Goal: Find specific page/section: Find specific page/section

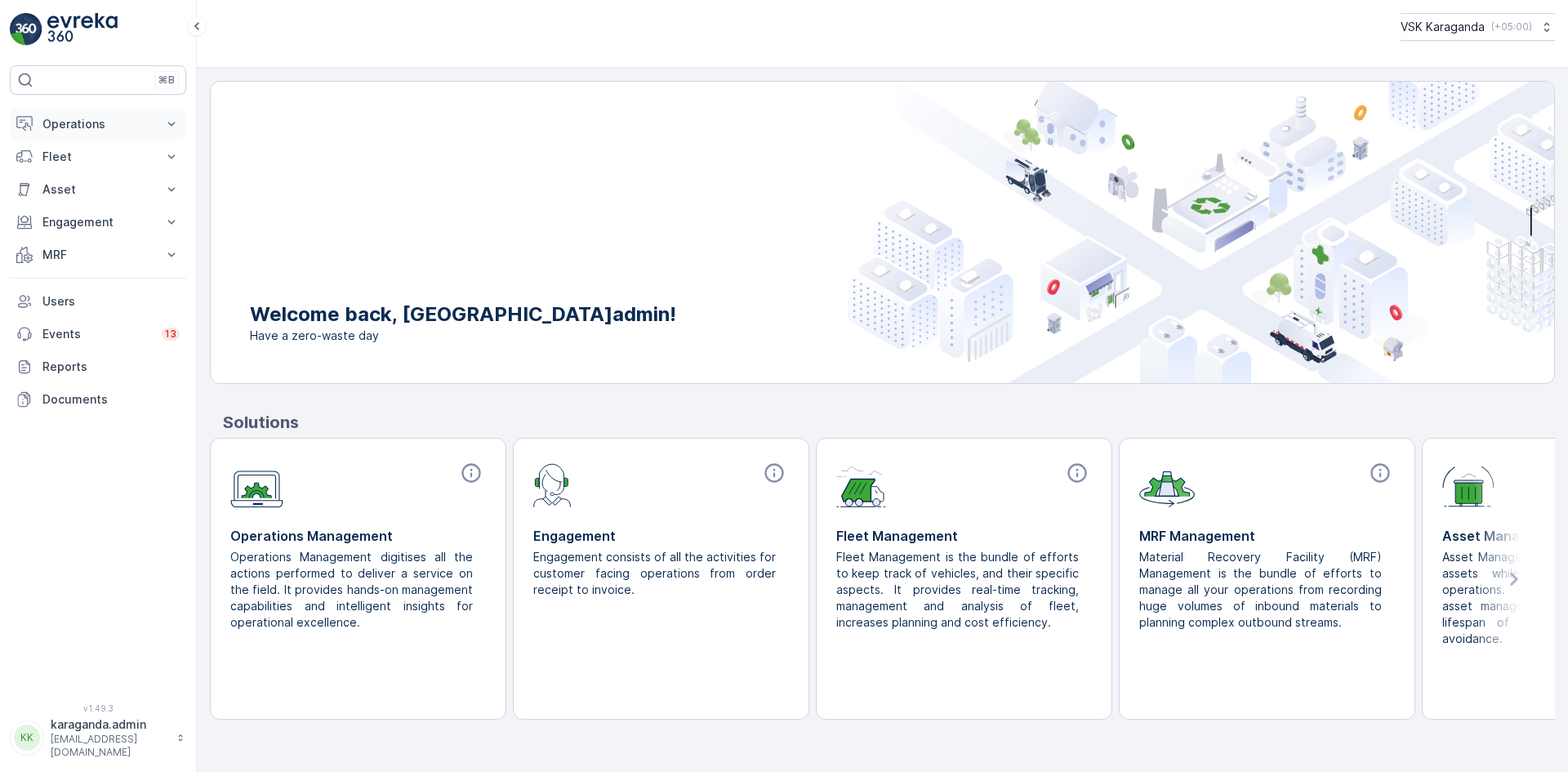
click at [76, 127] on p "Operations" at bounding box center [97, 124] width 111 height 16
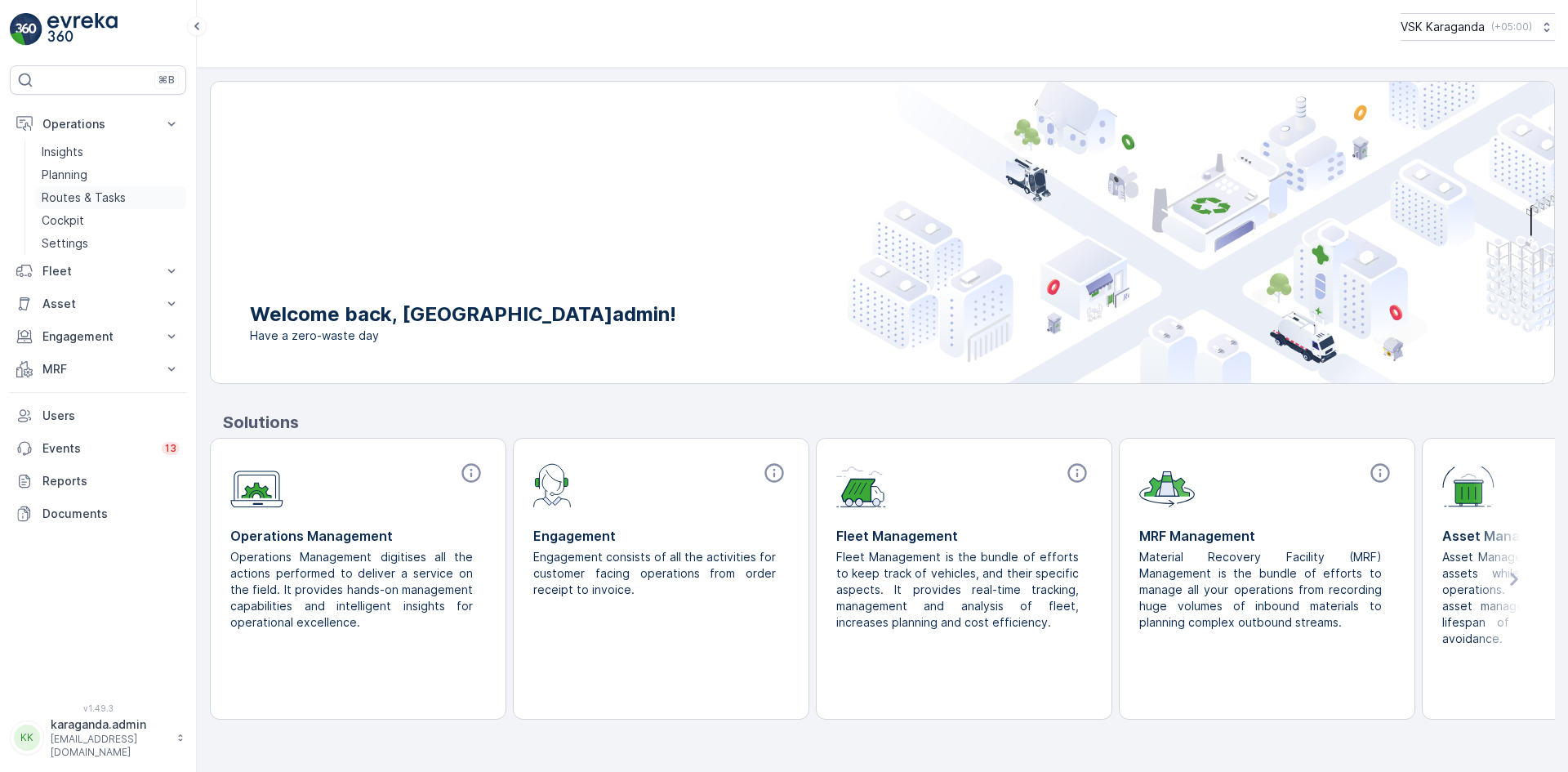
click at [65, 194] on p "Routes & Tasks" at bounding box center [84, 198] width 84 height 16
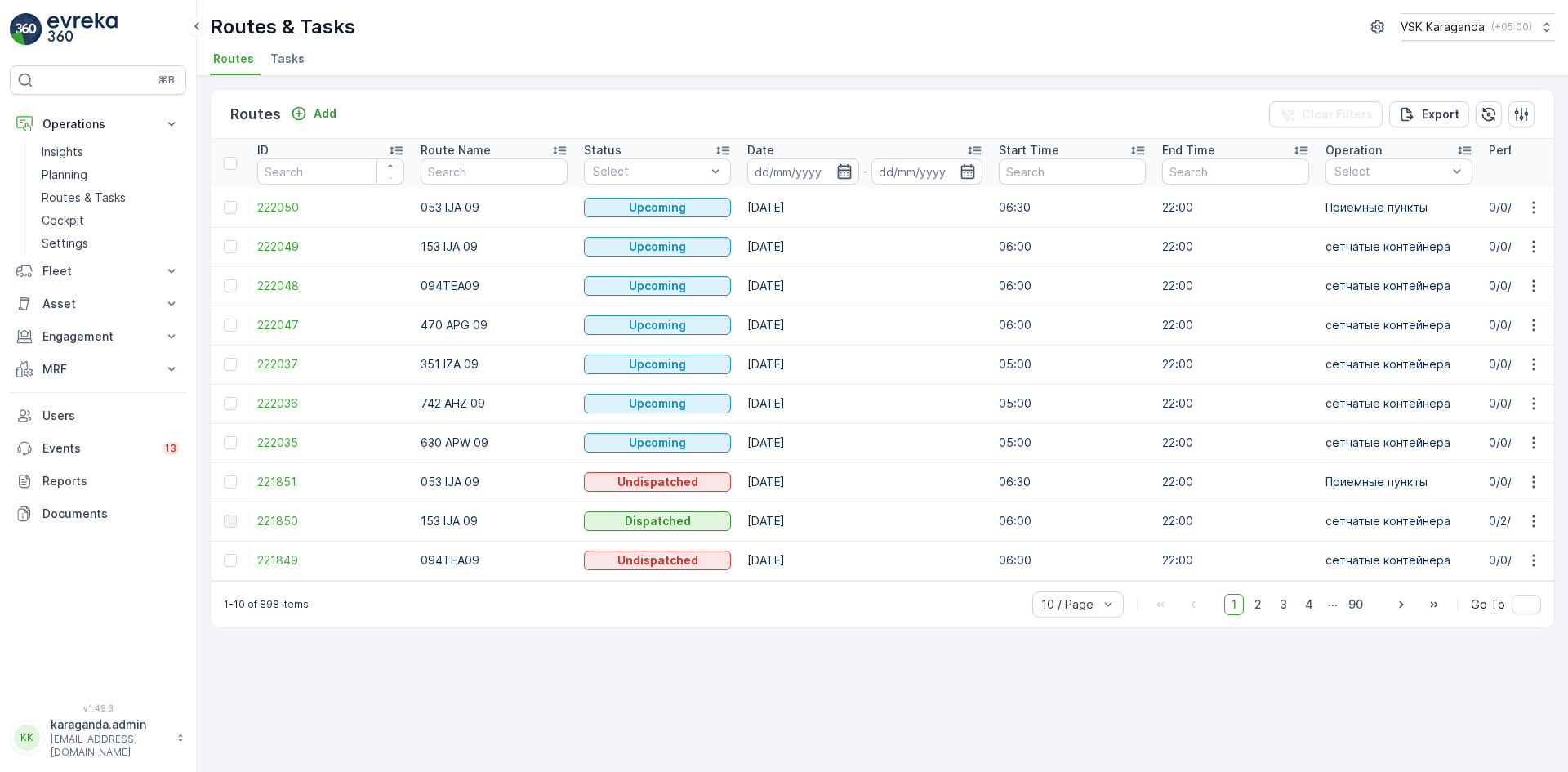
click at [841, 173] on icon "button" at bounding box center [844, 171] width 14 height 15
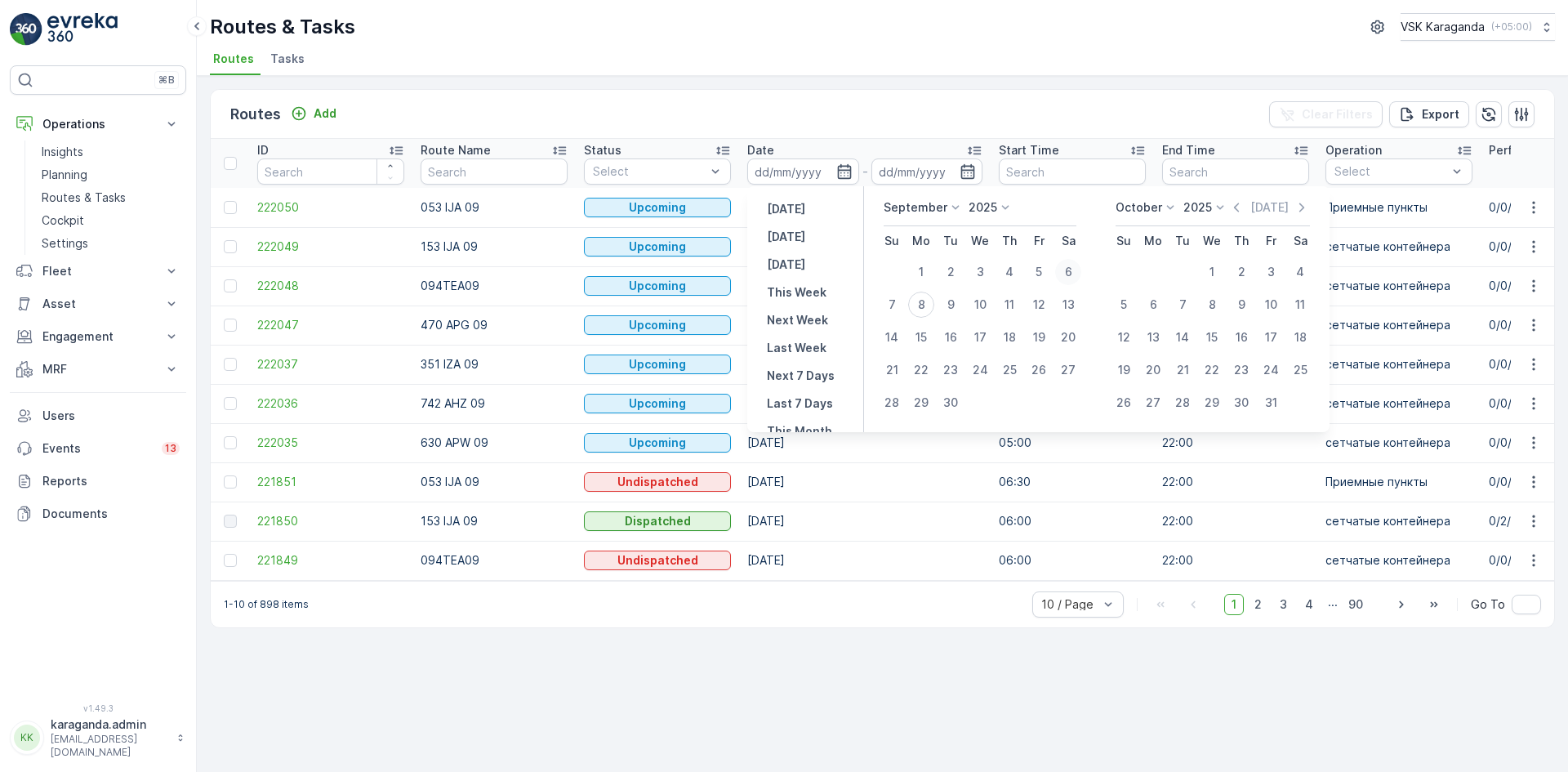
click at [1071, 276] on div "6" at bounding box center [1068, 272] width 26 height 26
type input "[DATE]"
click at [1071, 276] on div "6" at bounding box center [1068, 272] width 26 height 26
type input "[DATE]"
click at [1071, 276] on div "6" at bounding box center [1068, 272] width 26 height 26
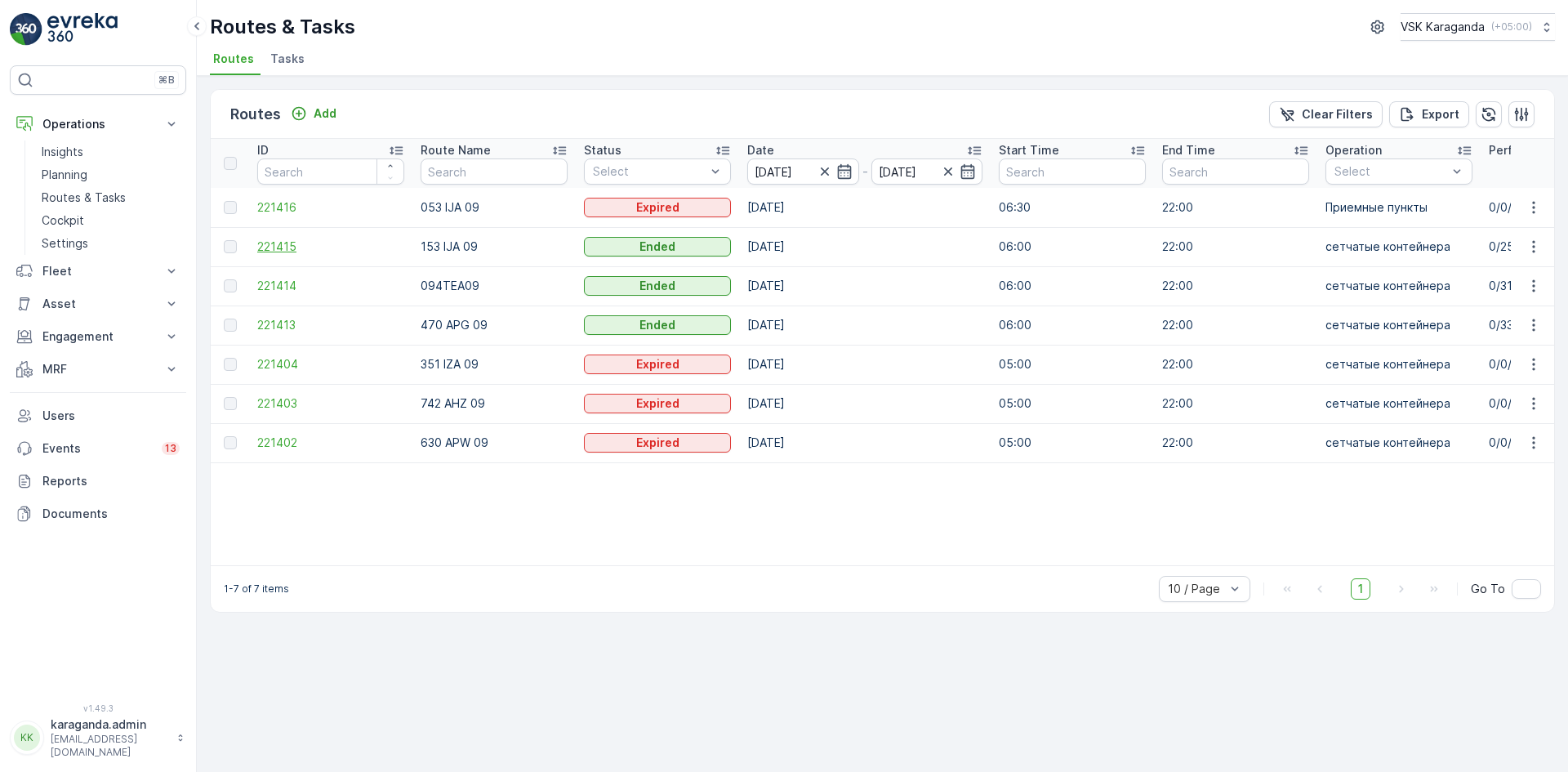
click at [277, 246] on span "221415" at bounding box center [331, 246] width 147 height 16
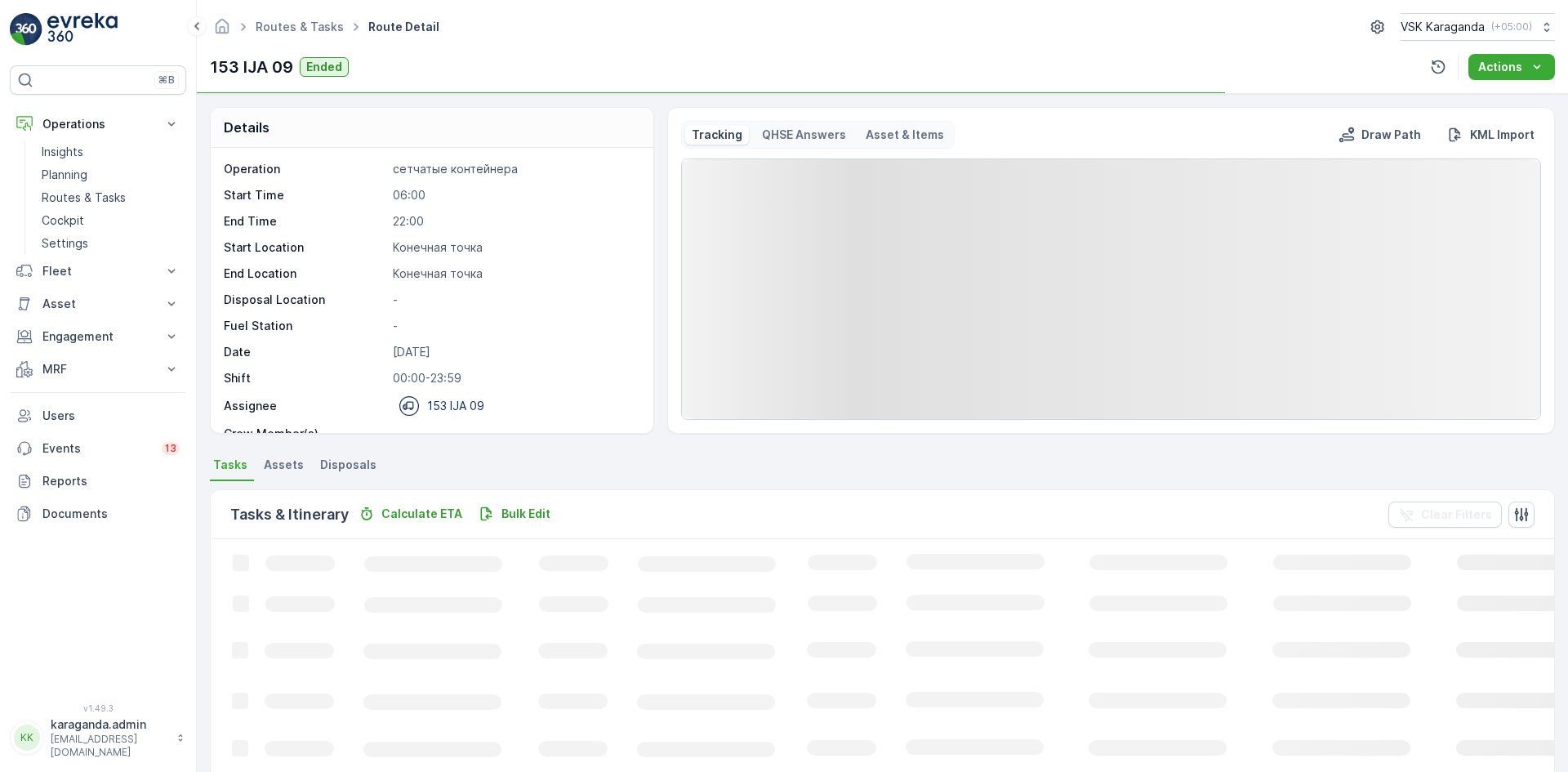
click at [369, 466] on span "Disposals" at bounding box center [349, 465] width 57 height 16
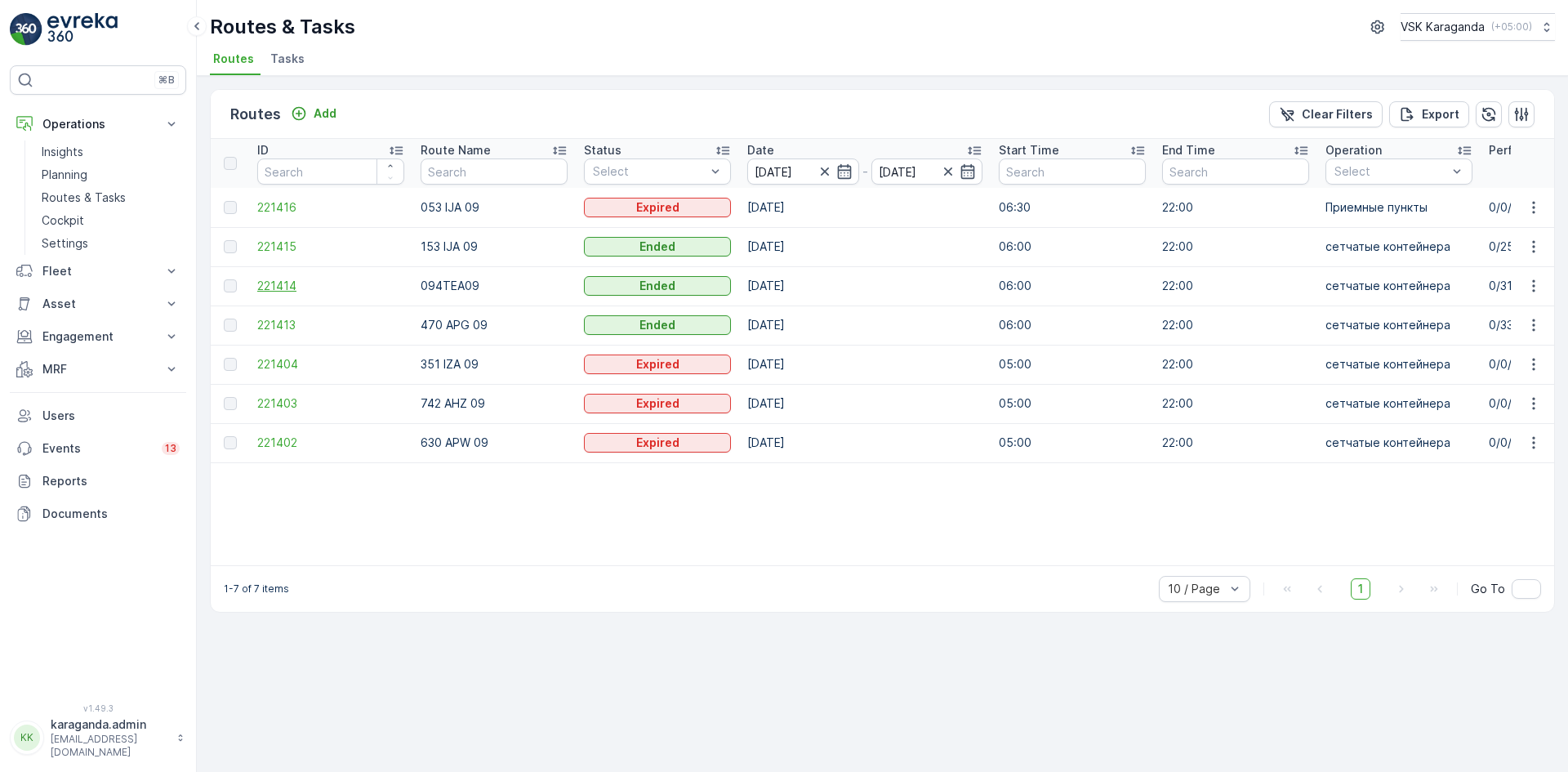
click at [273, 287] on span "221414" at bounding box center [331, 285] width 147 height 16
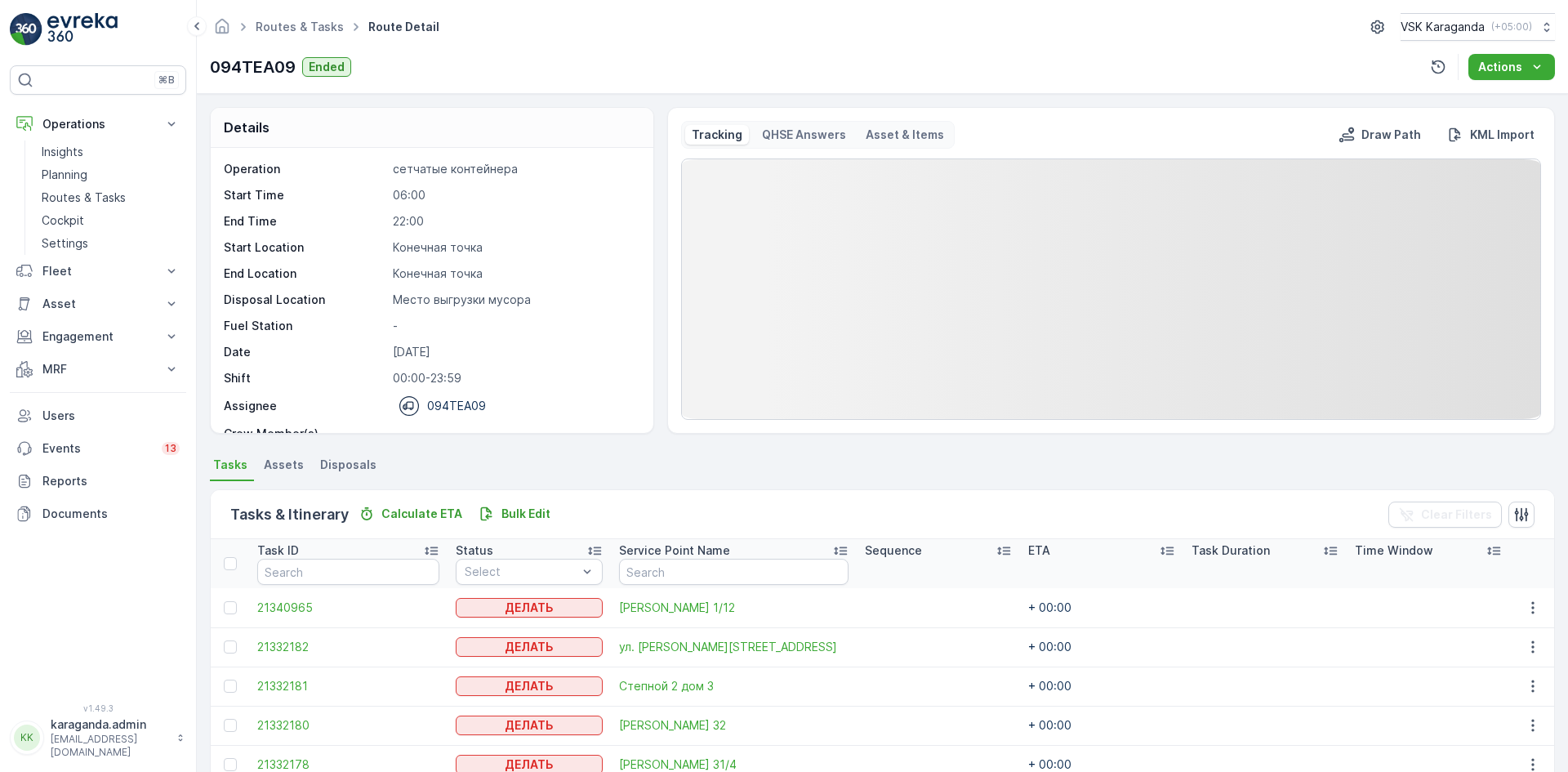
click at [356, 463] on span "Disposals" at bounding box center [349, 465] width 57 height 16
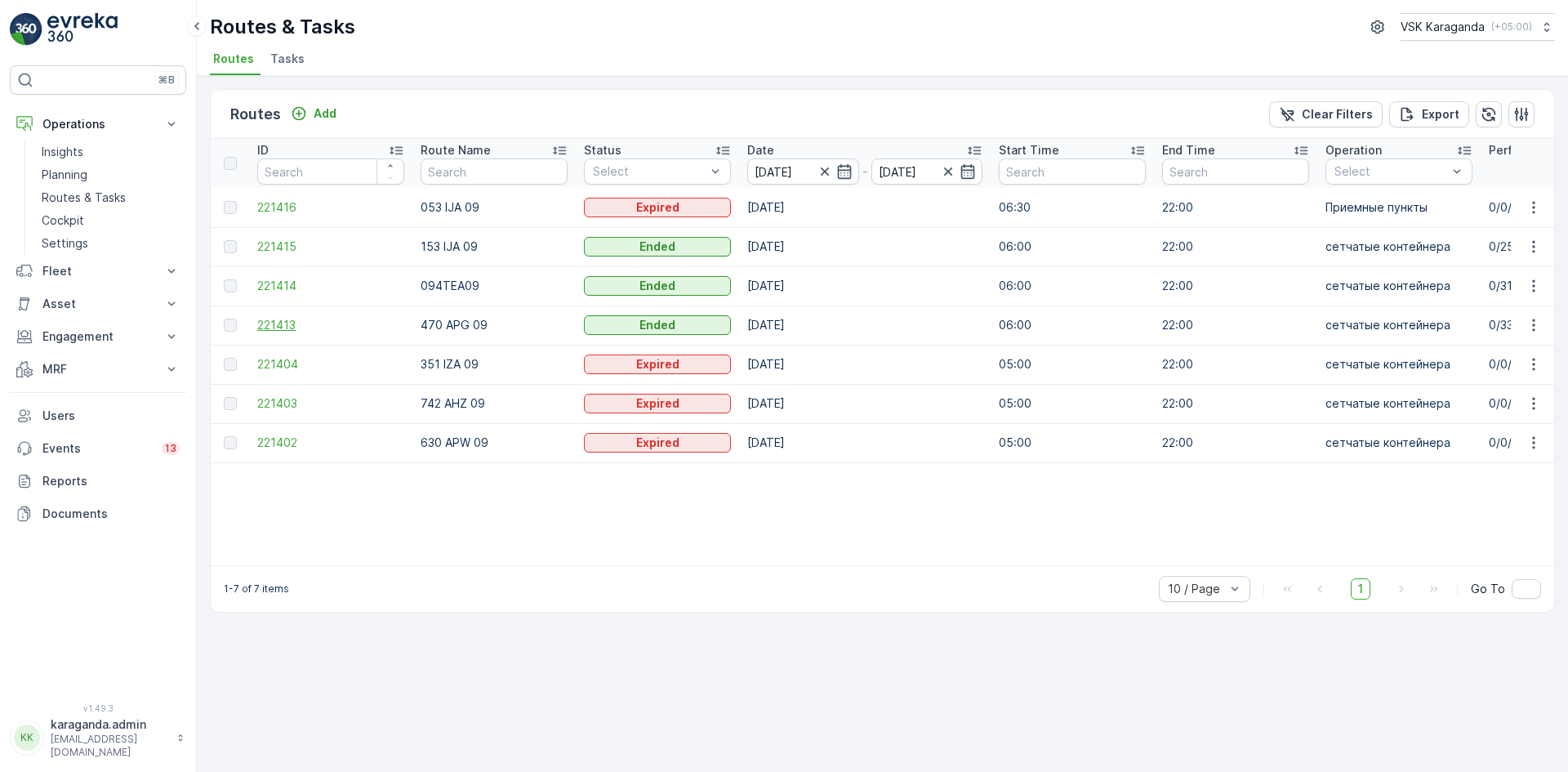
click at [274, 324] on span "221413" at bounding box center [331, 325] width 147 height 16
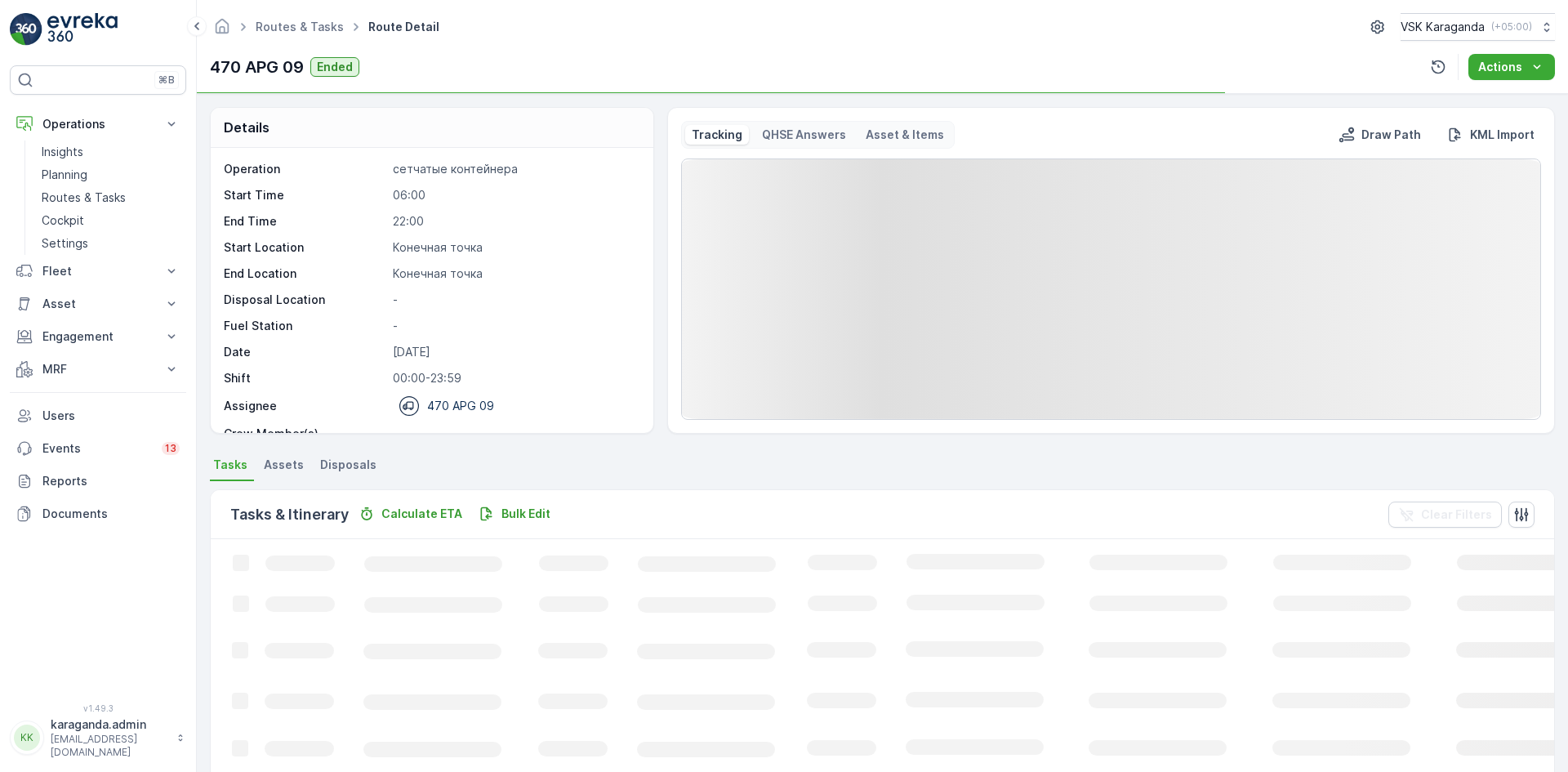
click at [337, 460] on span "Disposals" at bounding box center [349, 465] width 57 height 16
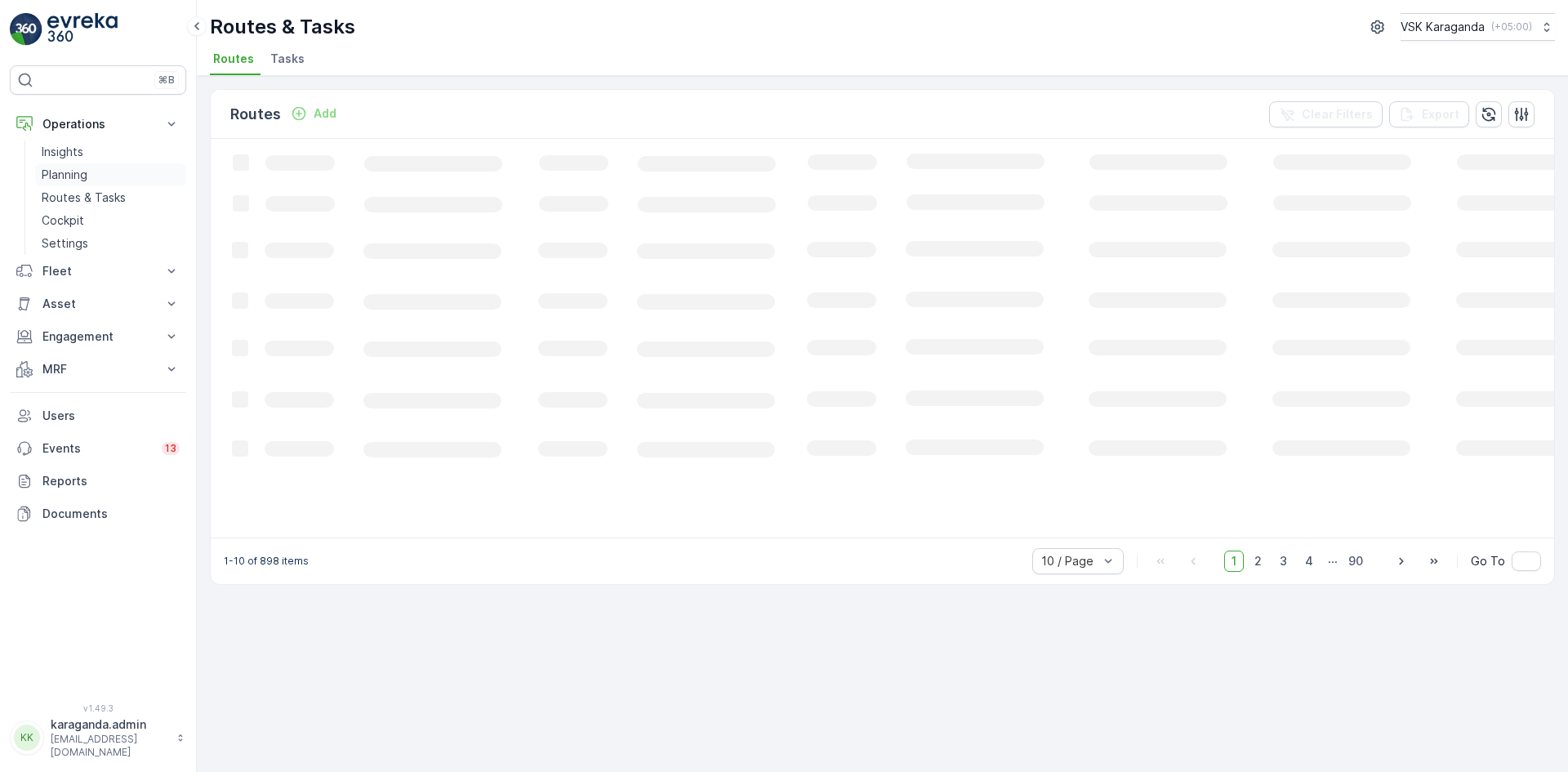
click at [58, 176] on p "Planning" at bounding box center [64, 174] width 46 height 16
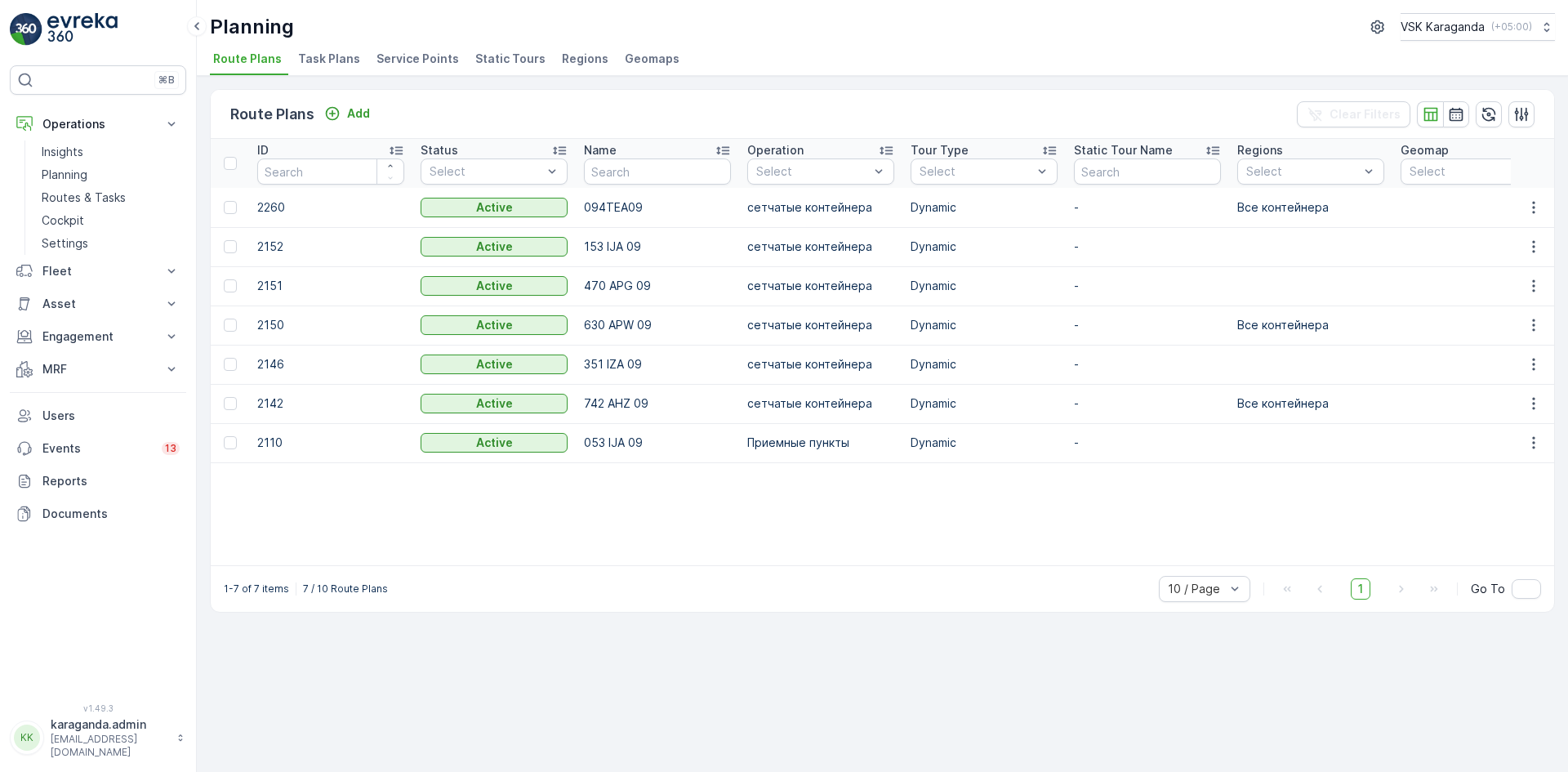
click at [399, 50] on li "Service Points" at bounding box center [419, 61] width 92 height 27
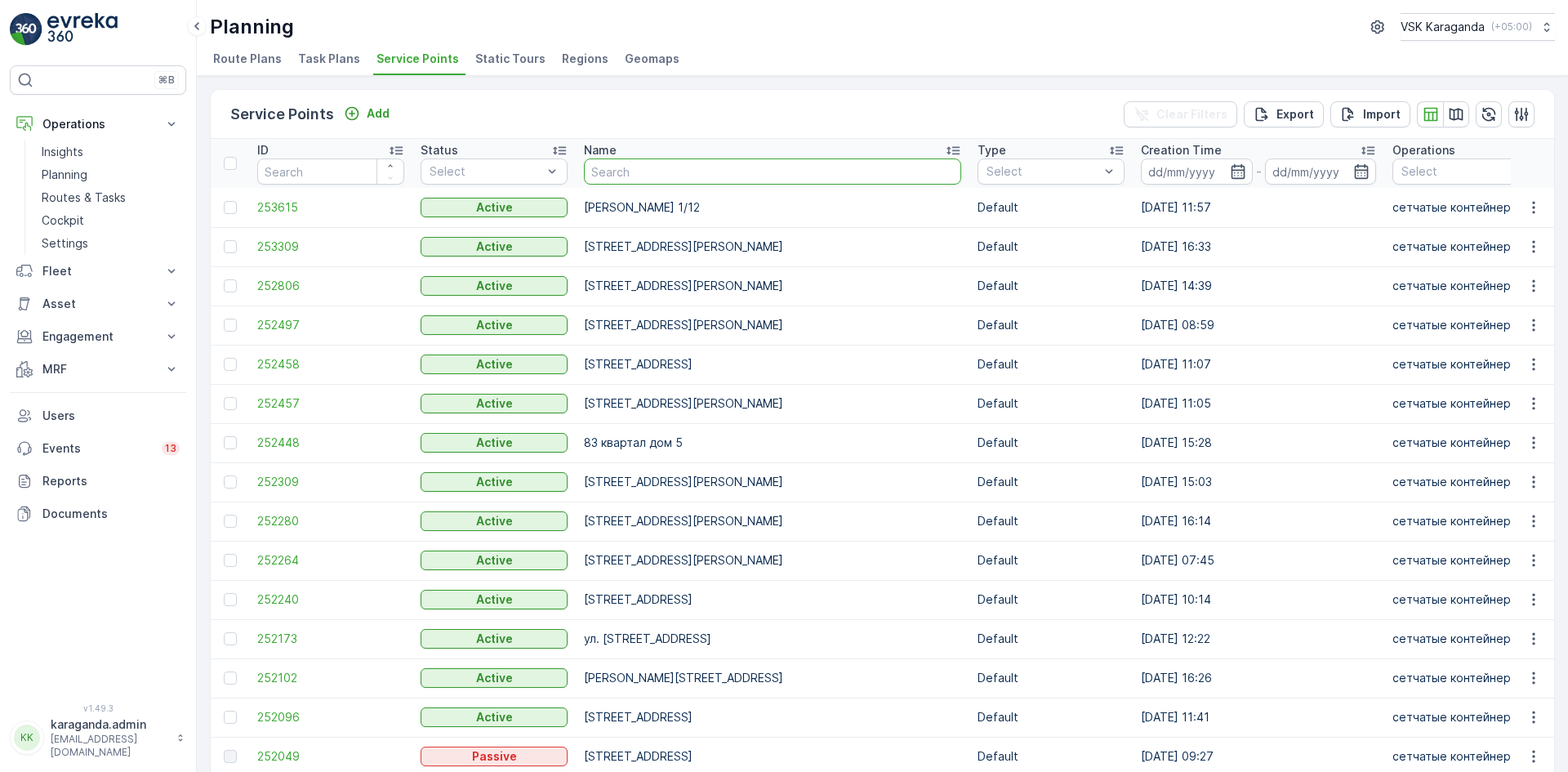
click at [613, 172] on input "text" at bounding box center [772, 172] width 377 height 26
type input "[PERSON_NAME]"
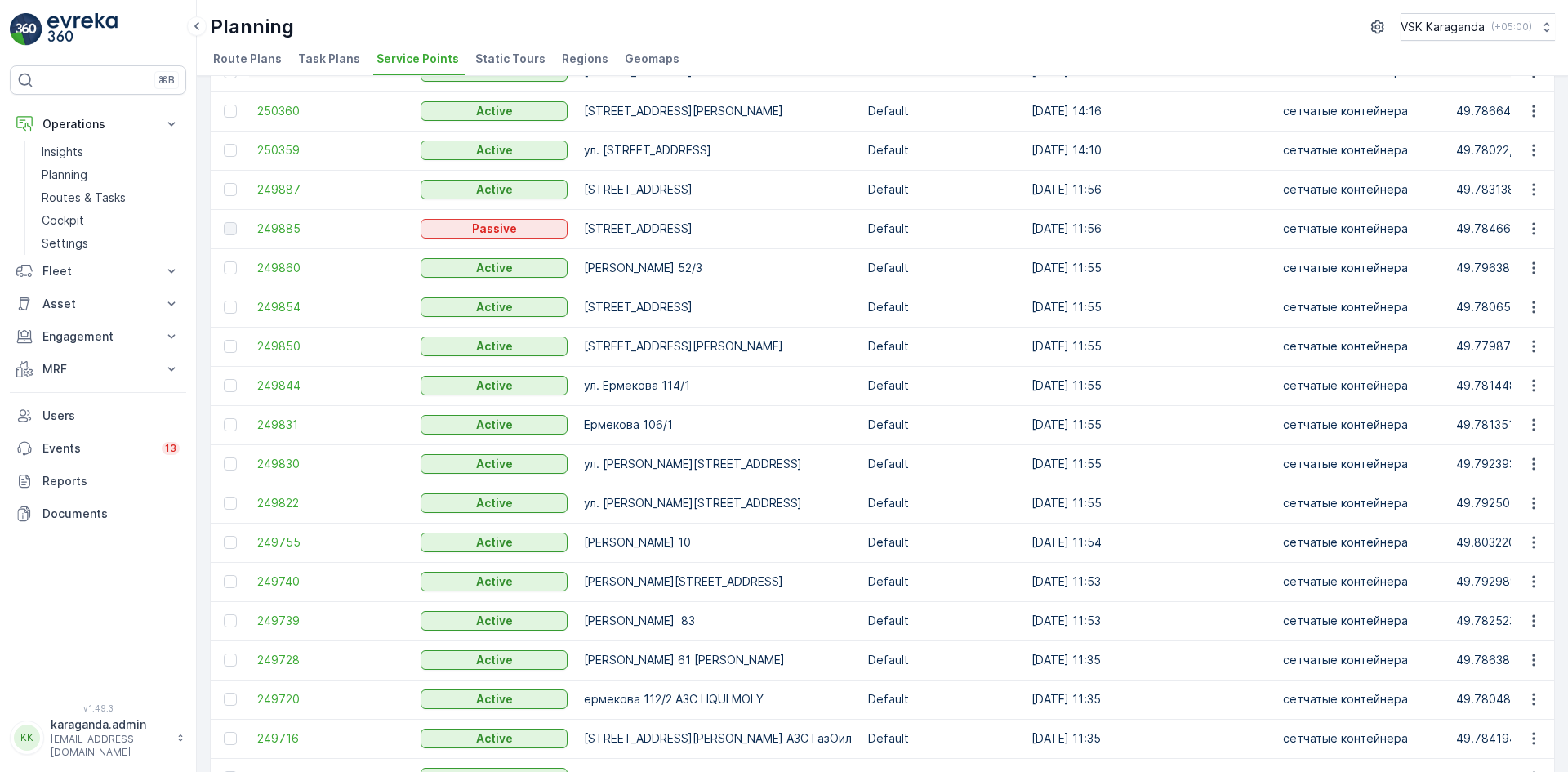
scroll to position [490, 0]
